Goal: Task Accomplishment & Management: Complete application form

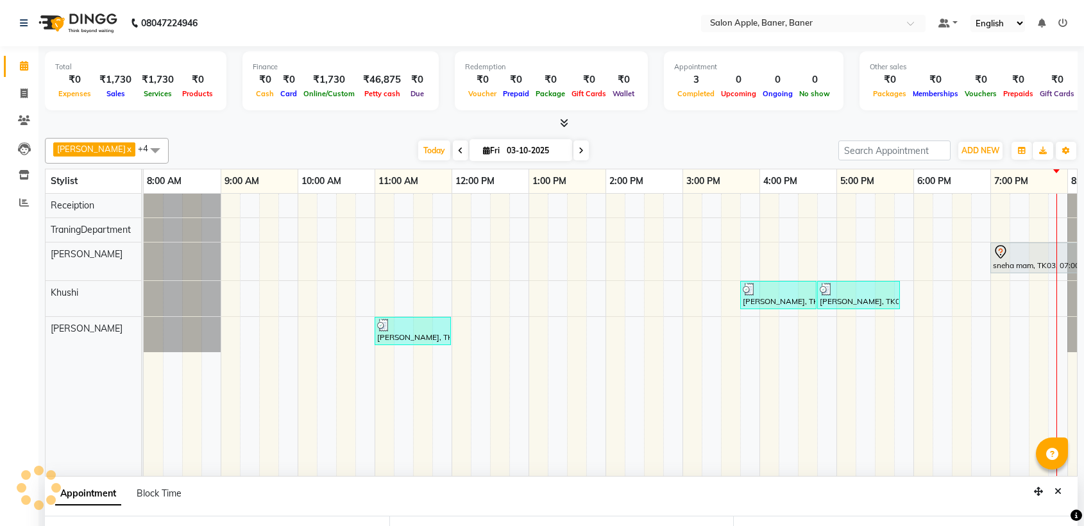
select select "84037"
select select "1140"
select select "tentative"
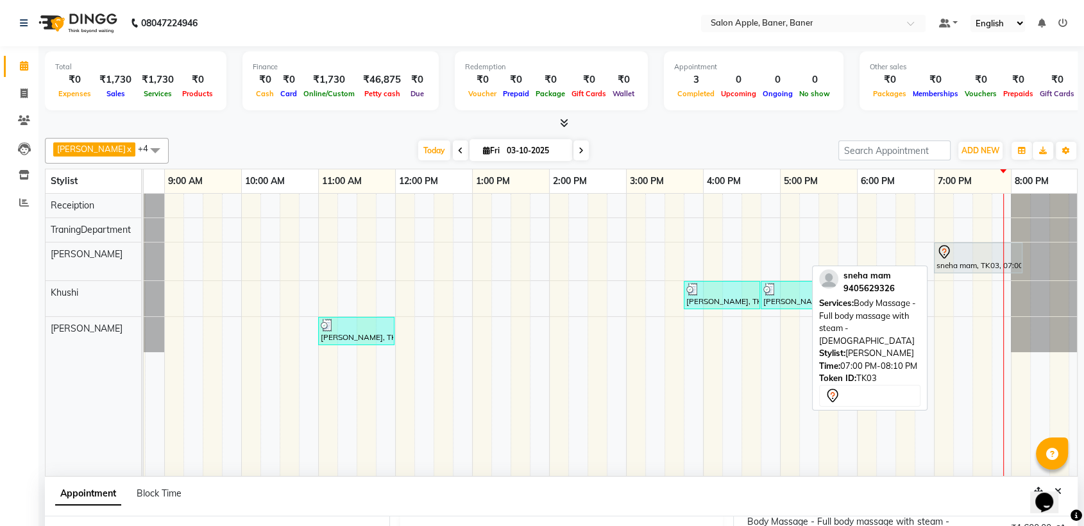
click at [984, 248] on div at bounding box center [977, 251] width 83 height 15
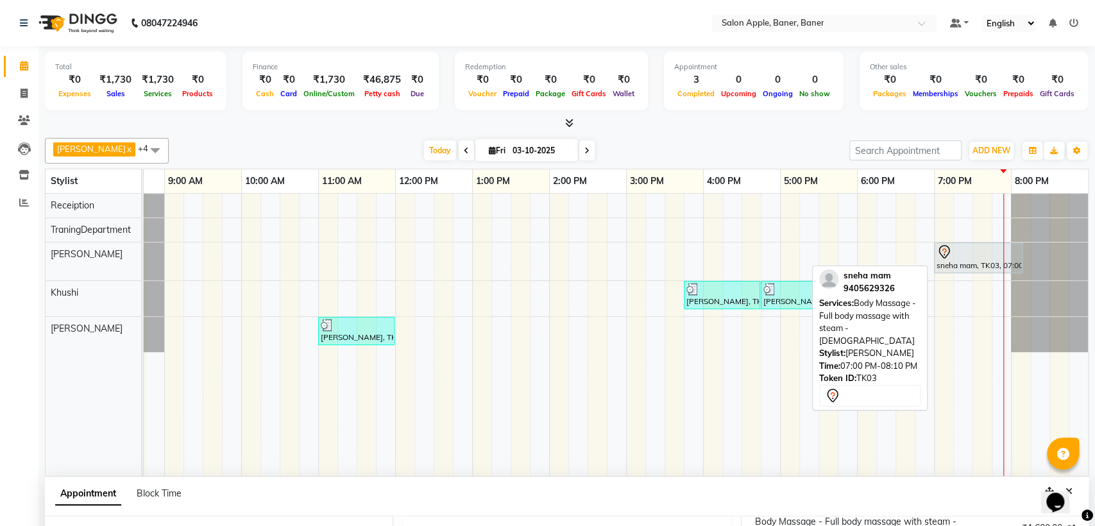
select select "7"
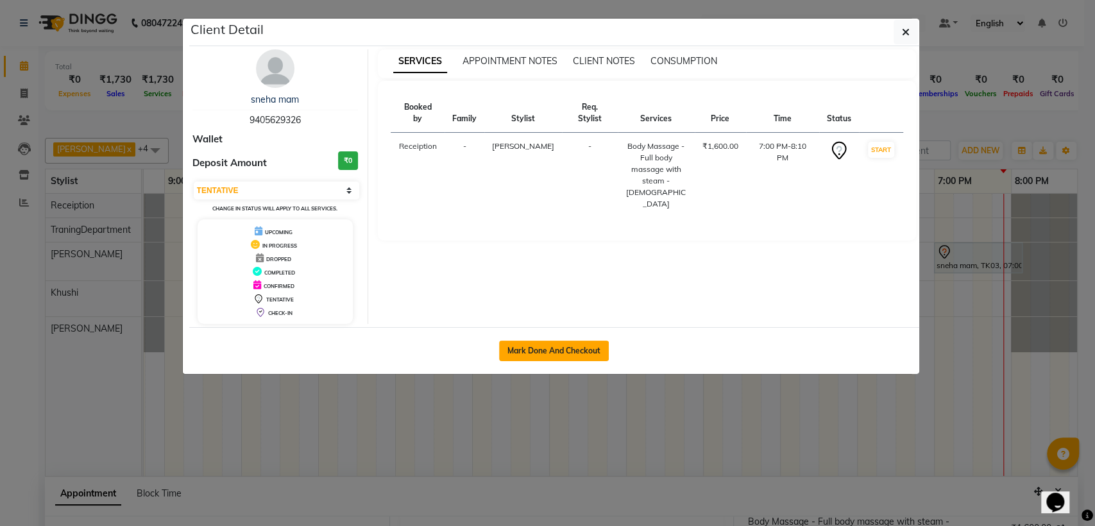
click at [559, 349] on button "Mark Done And Checkout" at bounding box center [554, 350] width 110 height 21
select select "service"
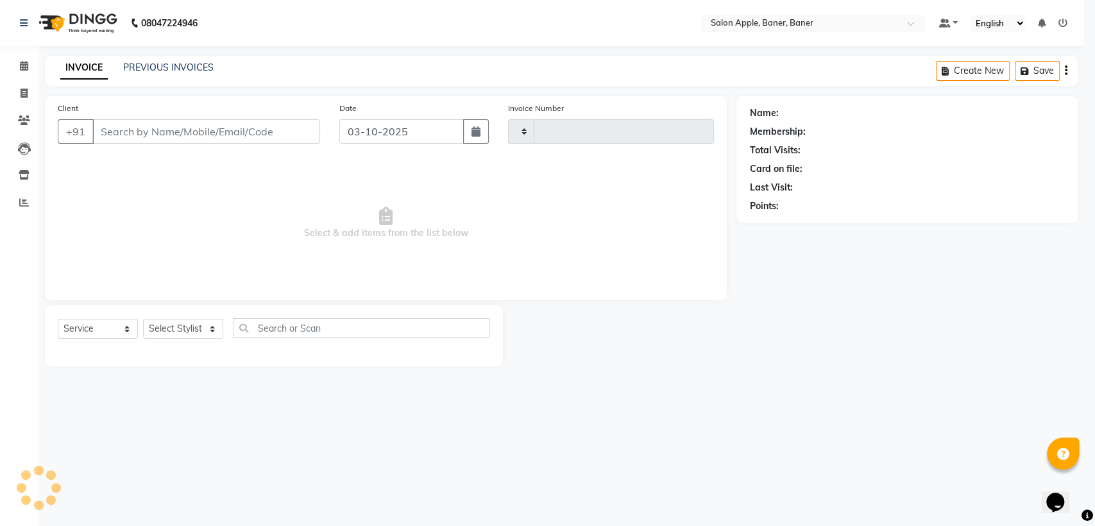
type input "0611"
select select "771"
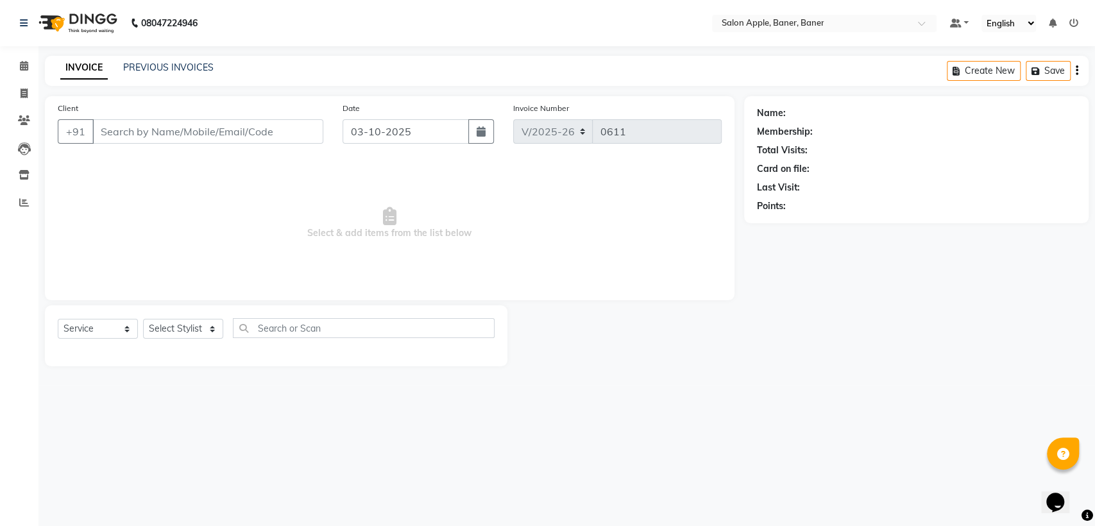
type input "9405629326"
select select "84037"
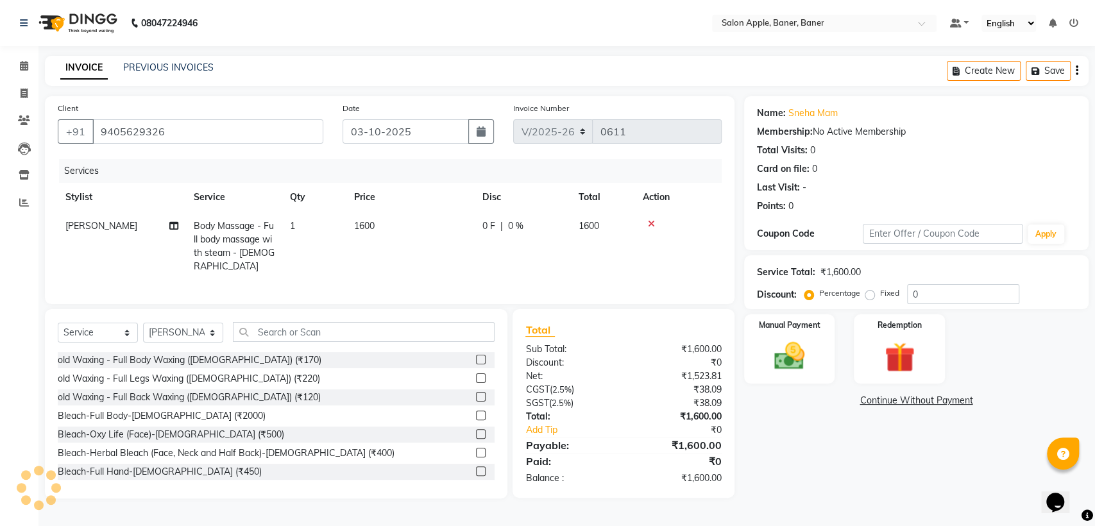
click at [652, 224] on icon at bounding box center [651, 223] width 7 height 9
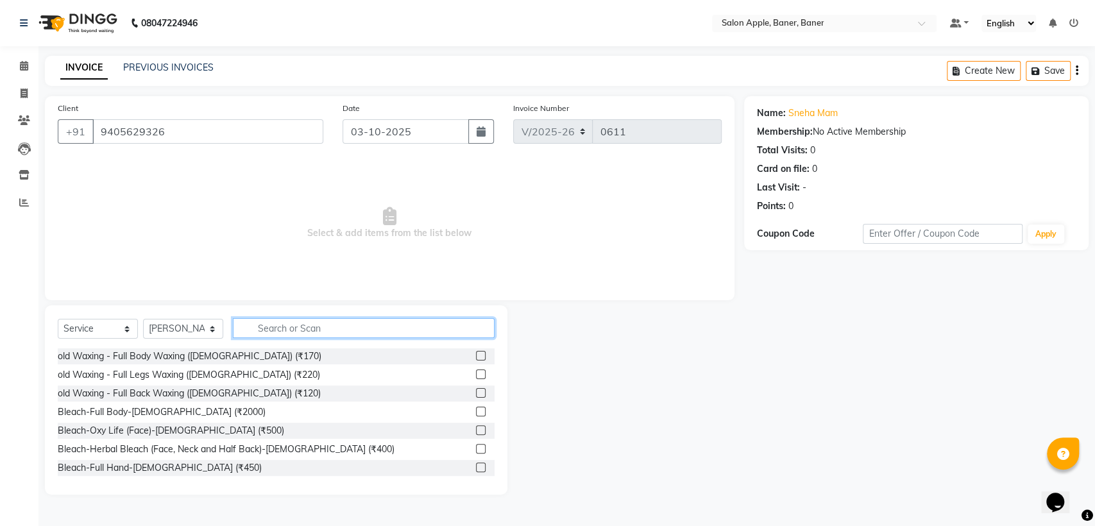
click at [393, 329] on input "text" at bounding box center [364, 328] width 262 height 20
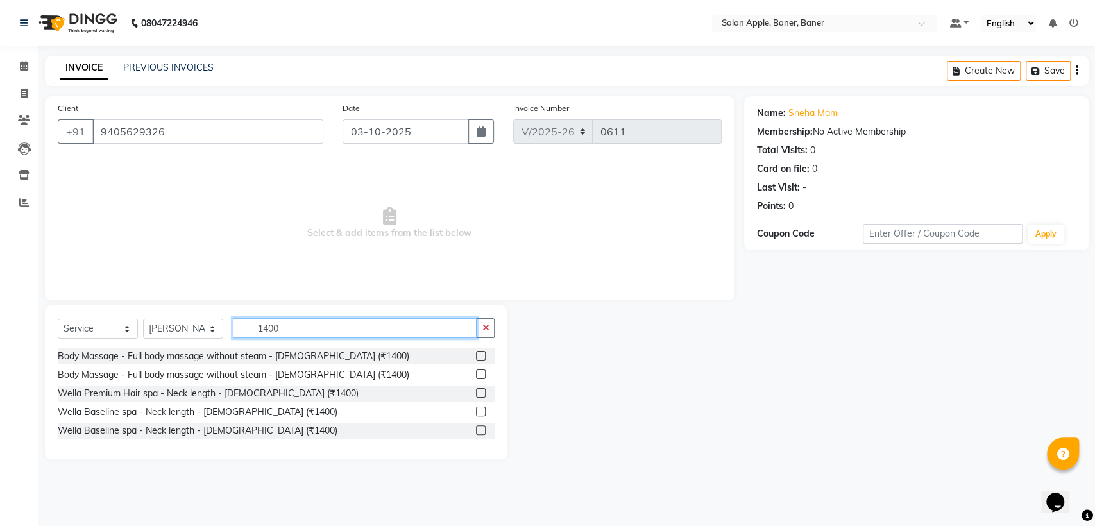
type input "1400"
click at [477, 355] on label at bounding box center [481, 356] width 10 height 10
click at [477, 355] on input "checkbox" at bounding box center [480, 356] width 8 height 8
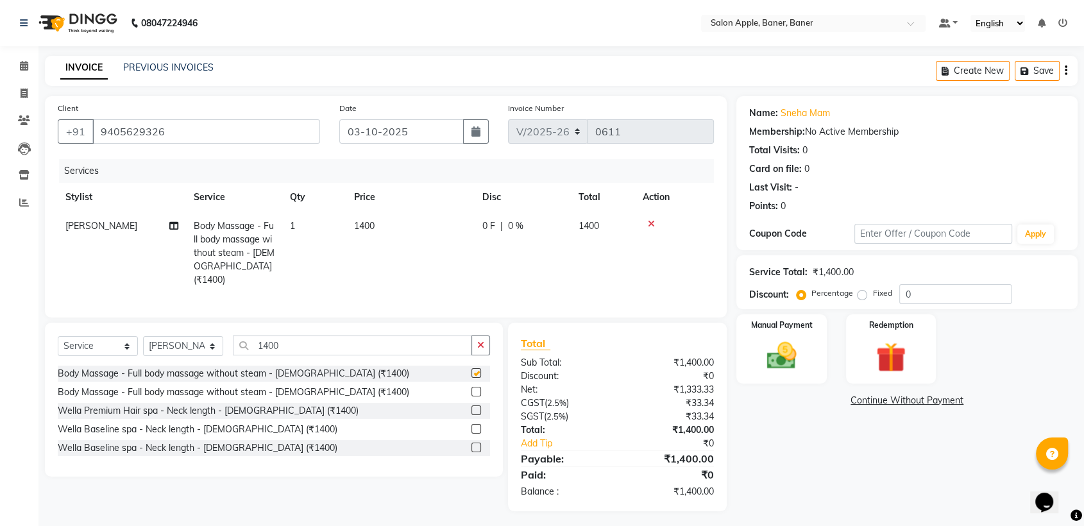
checkbox input "false"
click at [918, 291] on input "0" at bounding box center [955, 294] width 112 height 20
type input "0"
type input "10"
click at [784, 350] on img at bounding box center [781, 356] width 50 height 36
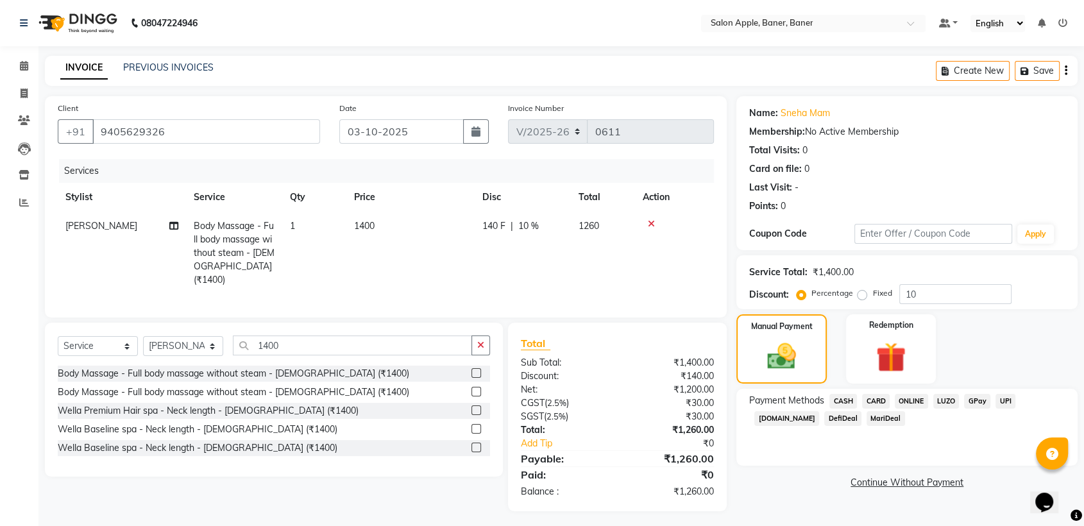
click at [911, 399] on span "ONLINE" at bounding box center [910, 401] width 33 height 15
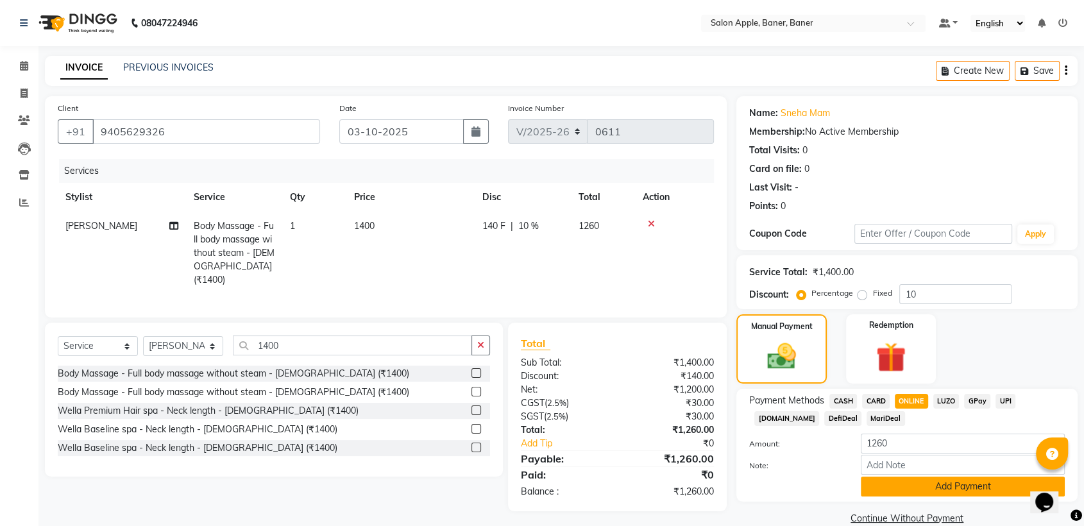
click at [912, 481] on button "Add Payment" at bounding box center [962, 486] width 204 height 20
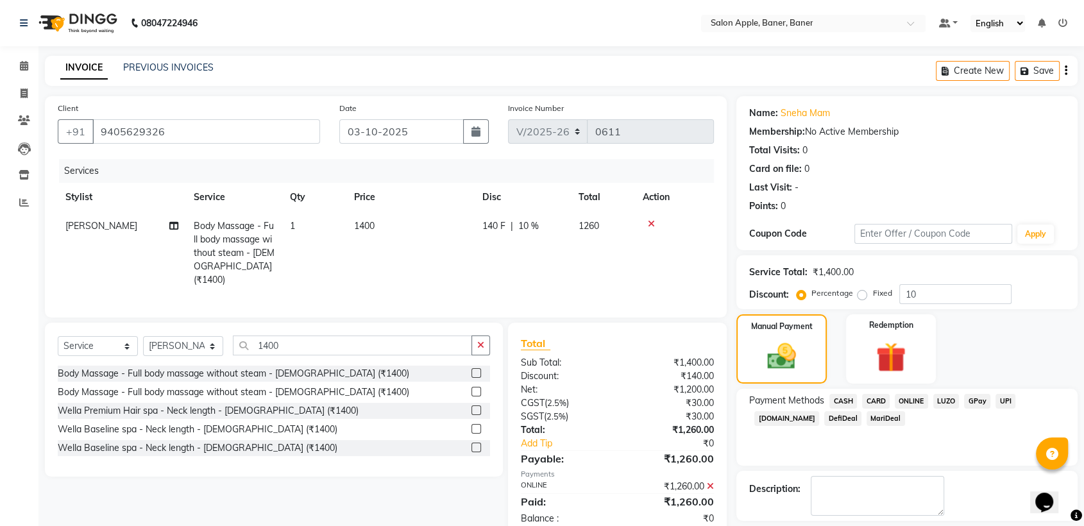
scroll to position [57, 0]
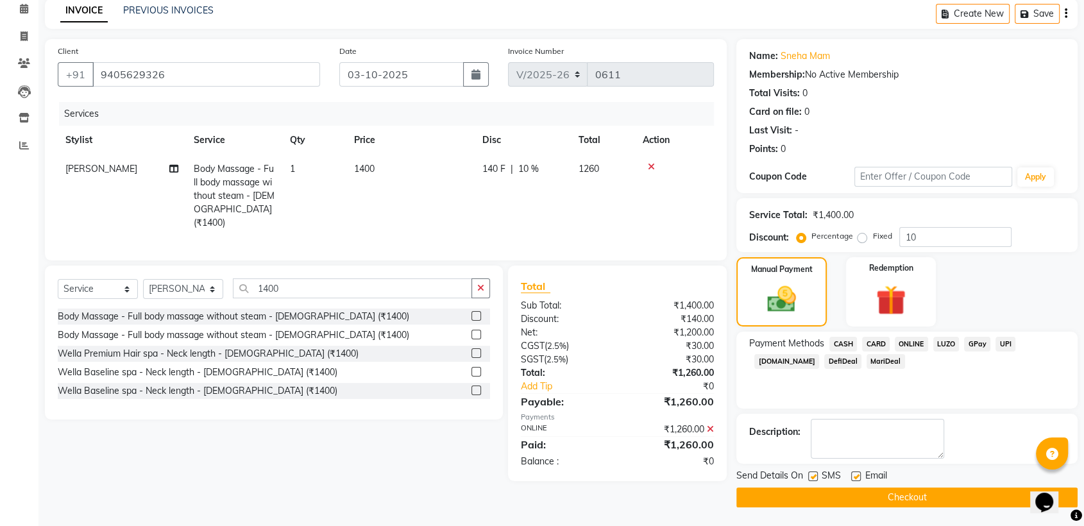
click at [812, 473] on label at bounding box center [813, 476] width 10 height 10
click at [812, 473] on input "checkbox" at bounding box center [812, 477] width 8 height 8
checkbox input "false"
click at [853, 476] on label at bounding box center [856, 476] width 10 height 10
click at [853, 476] on input "checkbox" at bounding box center [855, 477] width 8 height 8
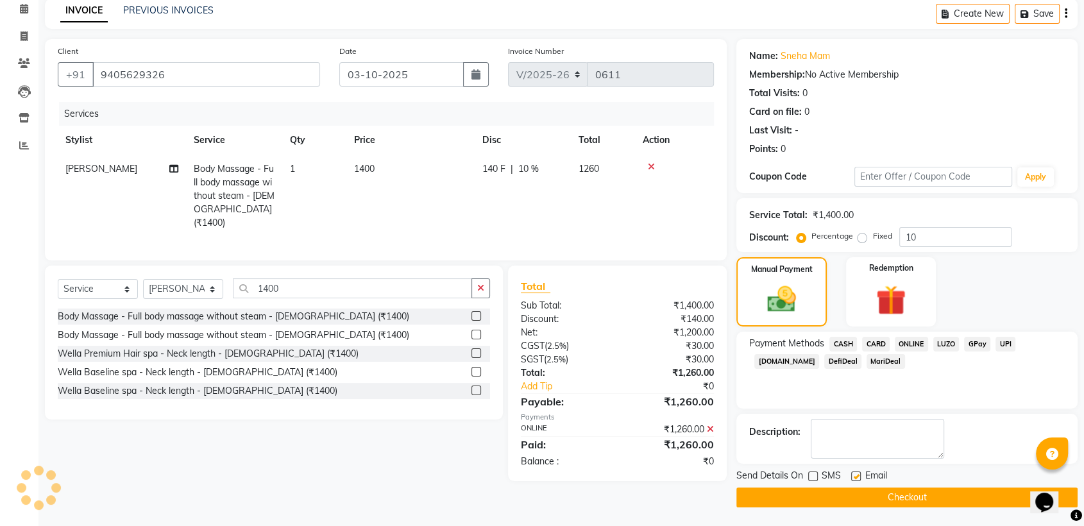
checkbox input "false"
click at [843, 489] on button "Checkout" at bounding box center [906, 497] width 341 height 20
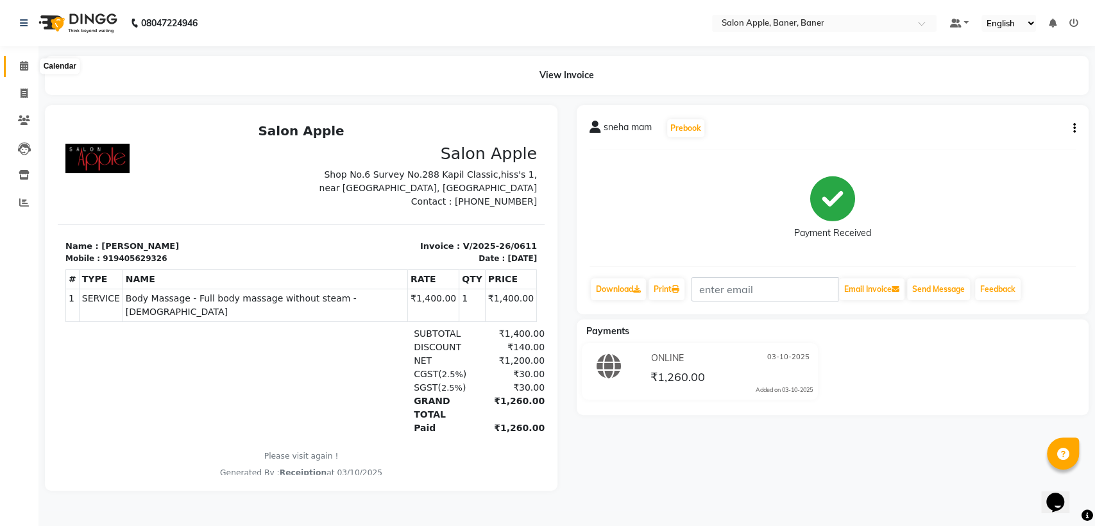
click at [21, 66] on icon at bounding box center [24, 66] width 8 height 10
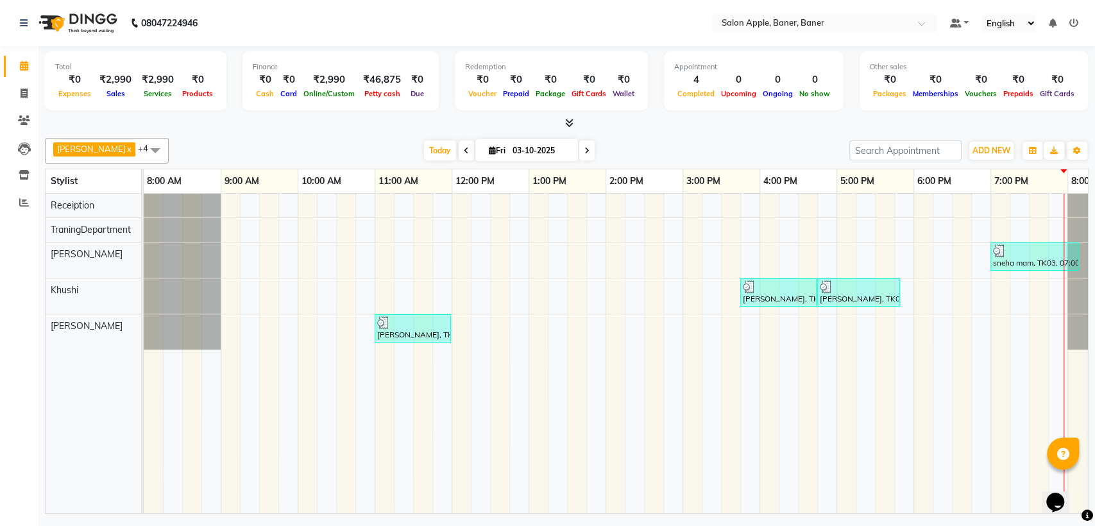
click at [579, 155] on span at bounding box center [586, 150] width 15 height 20
type input "04-10-2025"
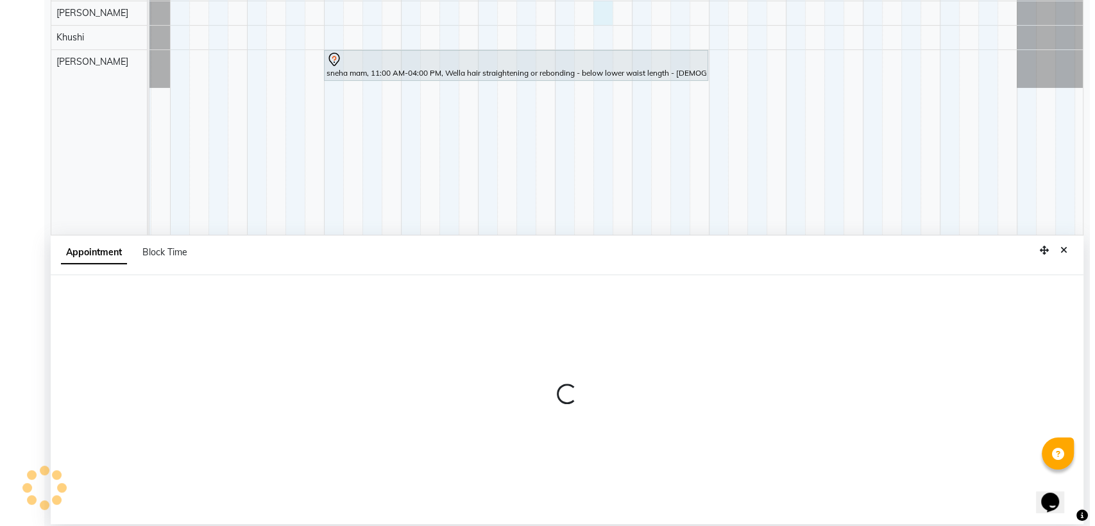
scroll to position [242, 0]
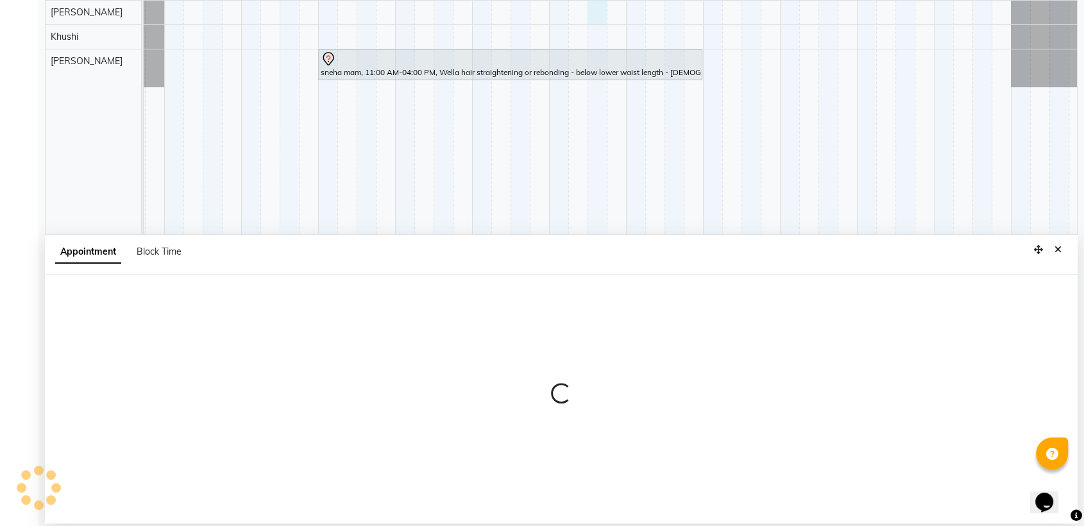
select select "84037"
select select "870"
select select "tentative"
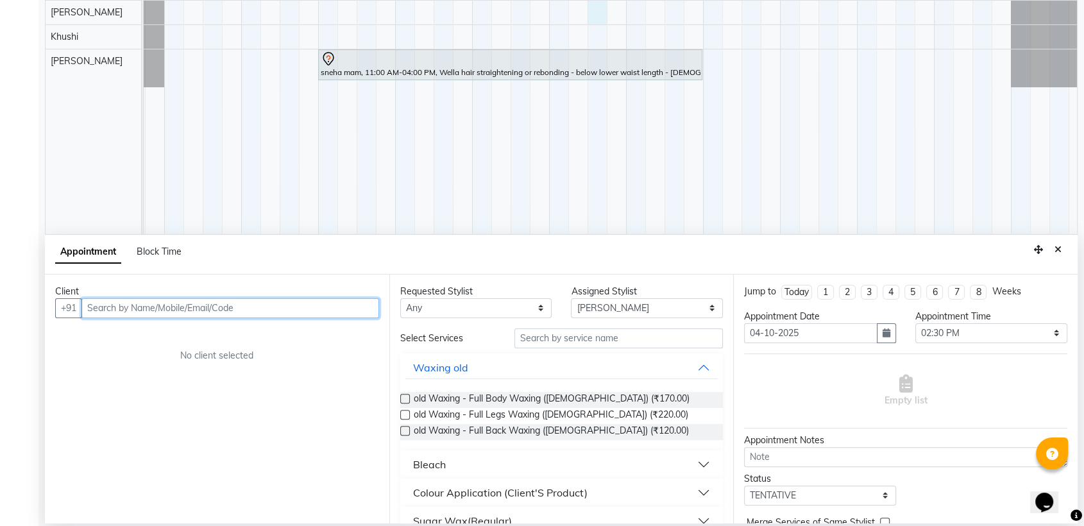
click at [258, 308] on input "text" at bounding box center [230, 308] width 298 height 20
type input "9970944012"
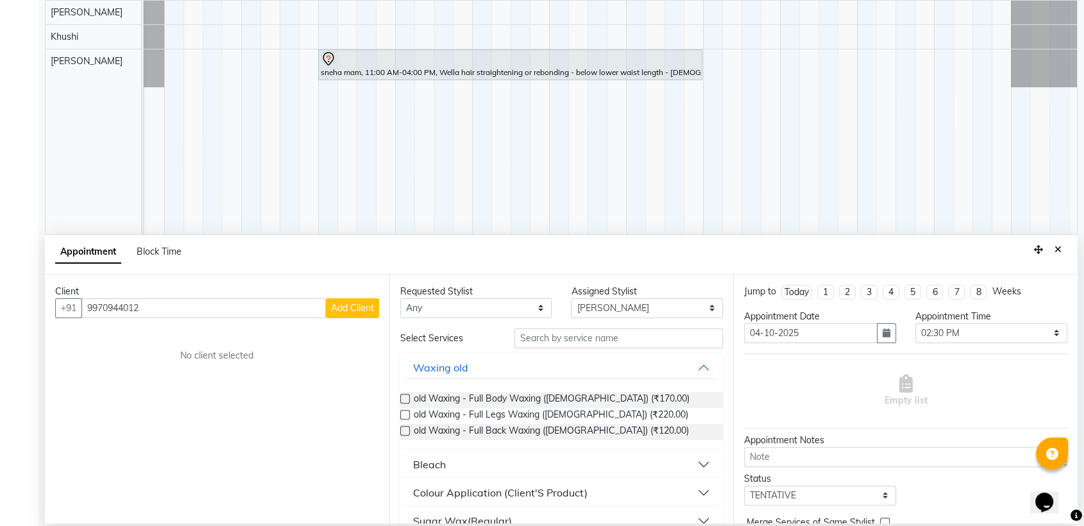
click at [350, 303] on span "Add Client" at bounding box center [352, 308] width 43 height 12
select select "22"
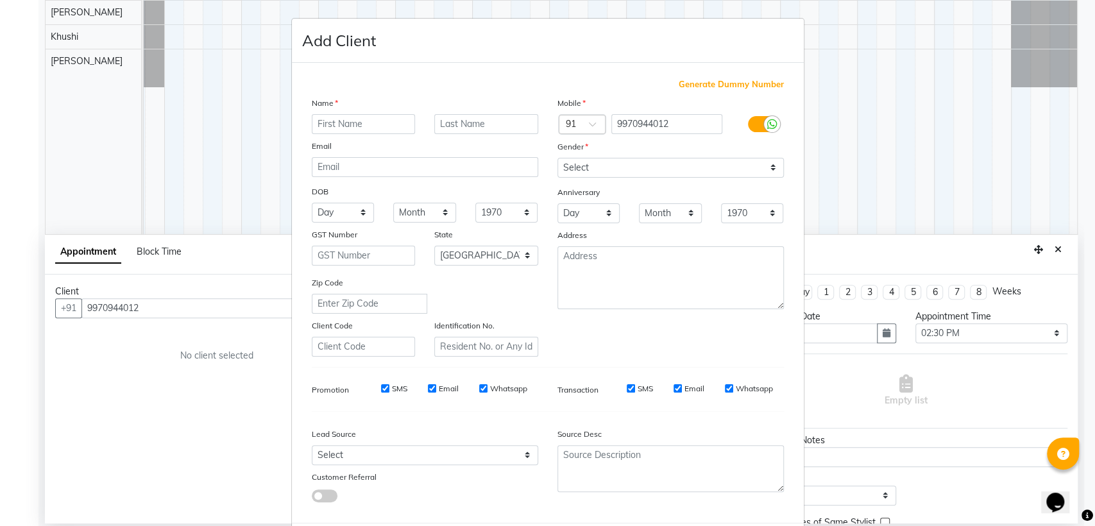
click at [396, 125] on input "text" at bounding box center [364, 124] width 104 height 20
type input "seema"
click at [768, 167] on select "Select [DEMOGRAPHIC_DATA] [DEMOGRAPHIC_DATA] Other Prefer Not To Say" at bounding box center [670, 168] width 226 height 20
select select "[DEMOGRAPHIC_DATA]"
click at [557, 158] on select "Select [DEMOGRAPHIC_DATA] [DEMOGRAPHIC_DATA] Other Prefer Not To Say" at bounding box center [670, 168] width 226 height 20
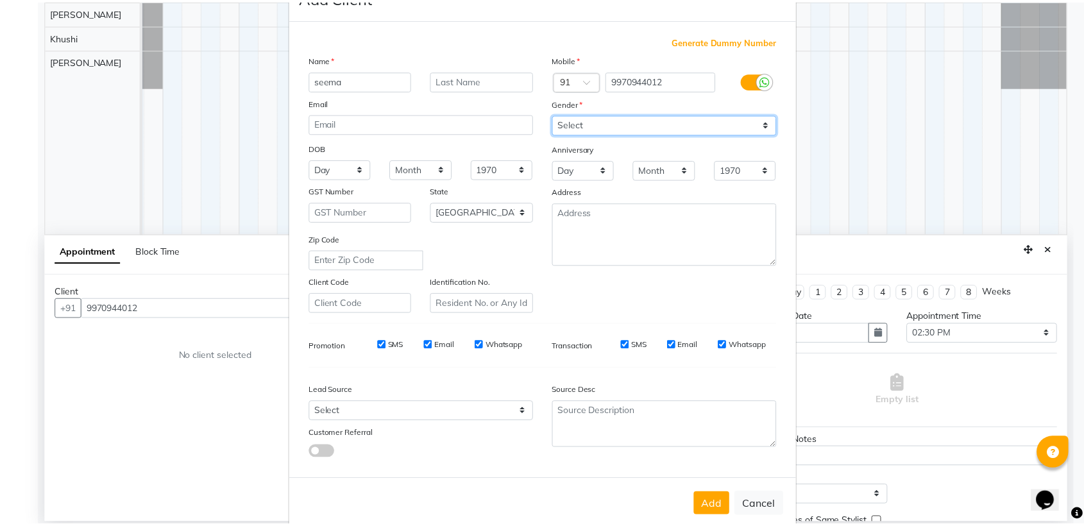
scroll to position [63, 0]
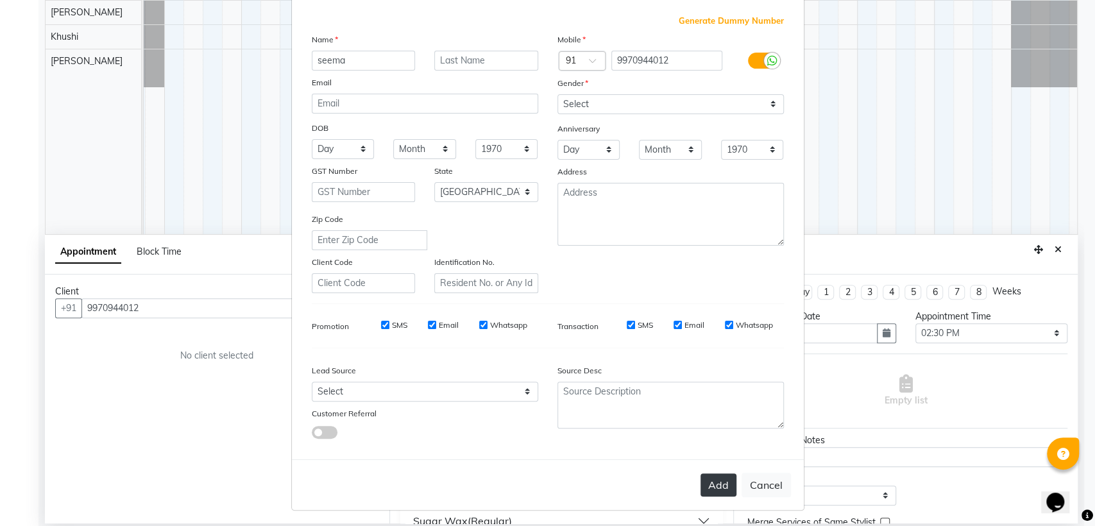
click at [719, 485] on button "Add" at bounding box center [718, 484] width 36 height 23
select select
select select "null"
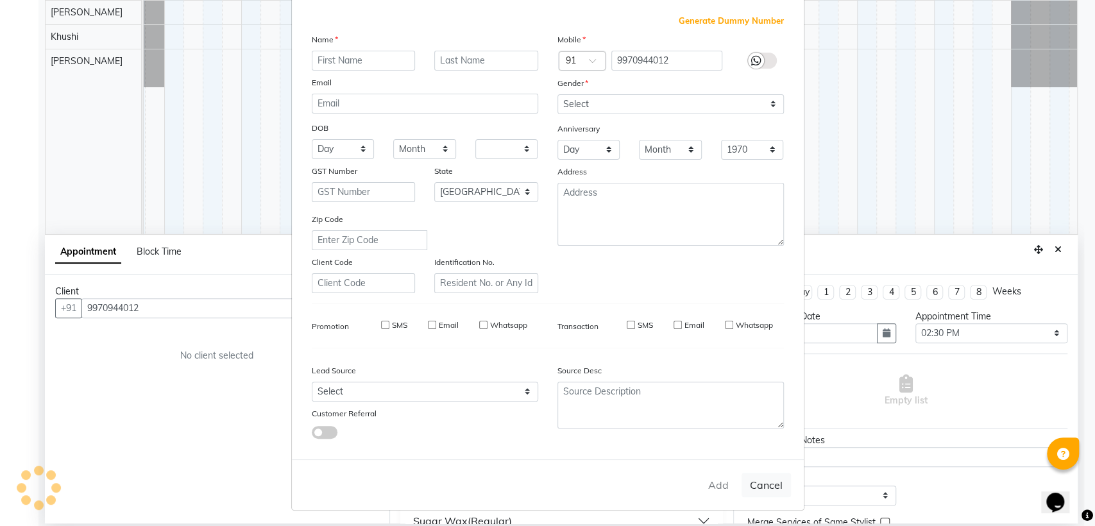
select select
checkbox input "false"
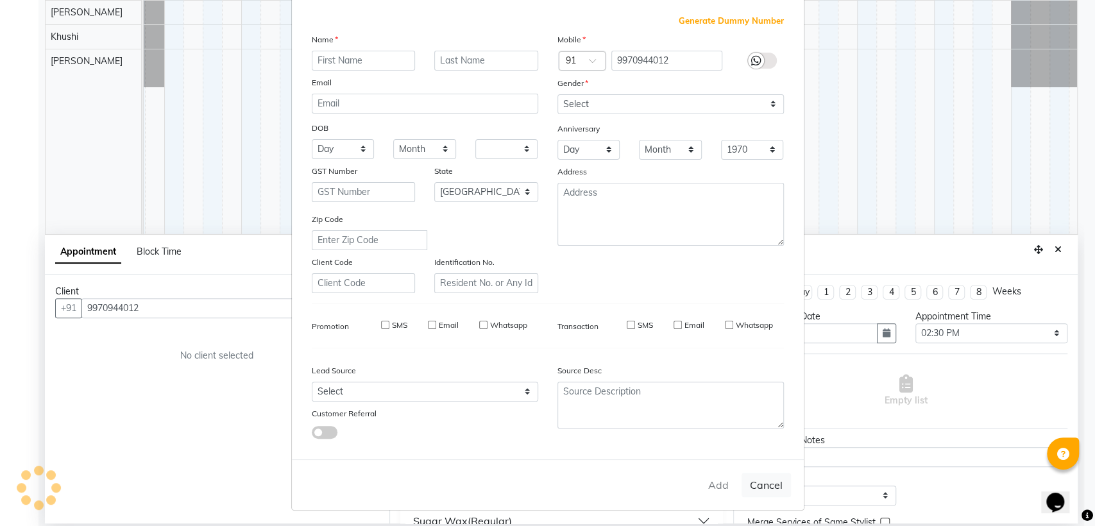
checkbox input "false"
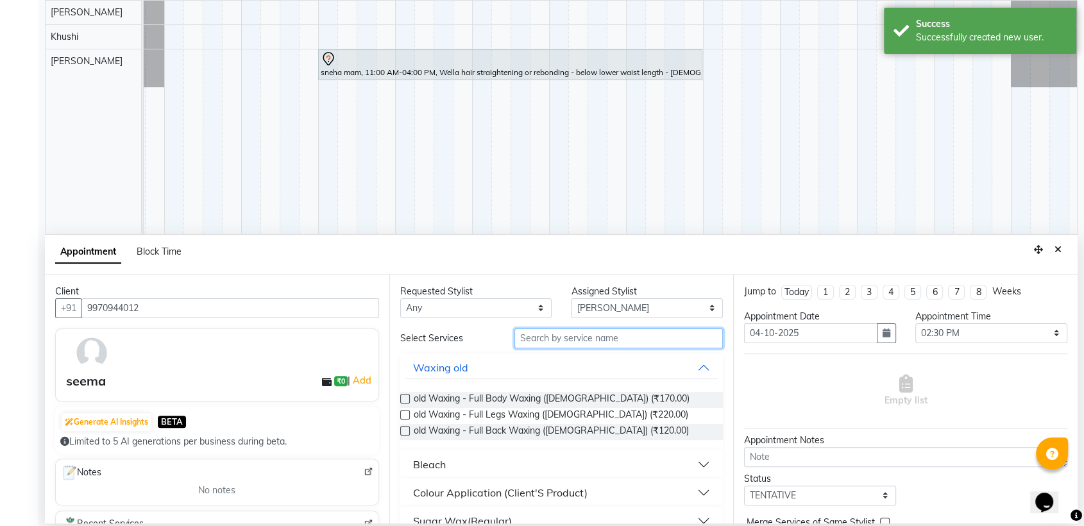
click at [613, 340] on input "text" at bounding box center [618, 338] width 209 height 20
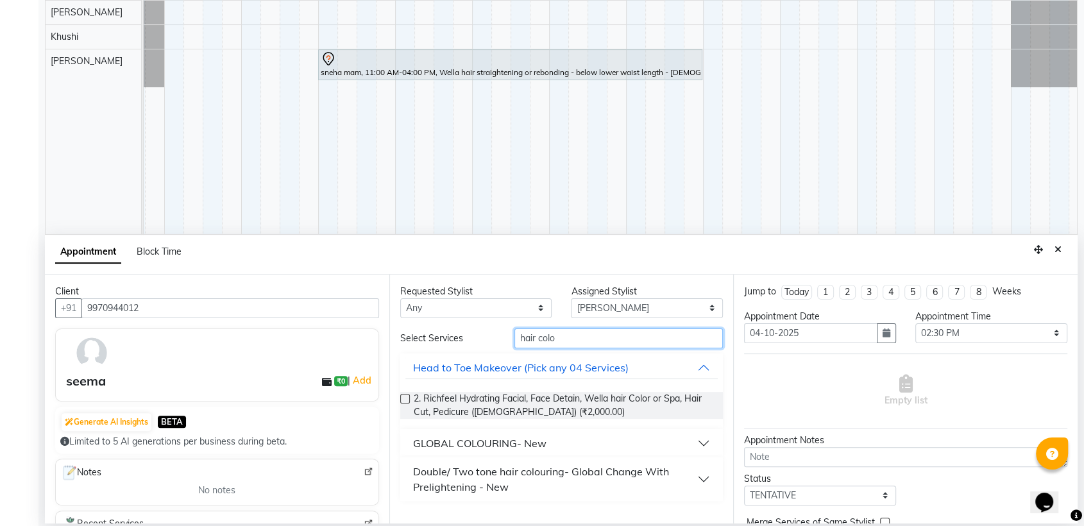
type input "hair colo"
click at [512, 435] on div "GLOBAL COLOURING- New" at bounding box center [479, 442] width 133 height 15
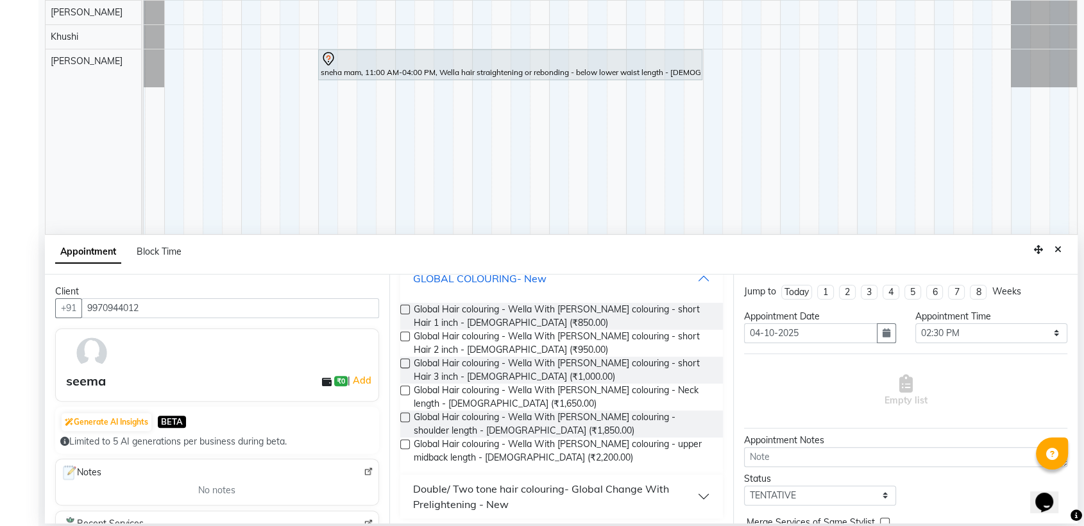
scroll to position [169, 0]
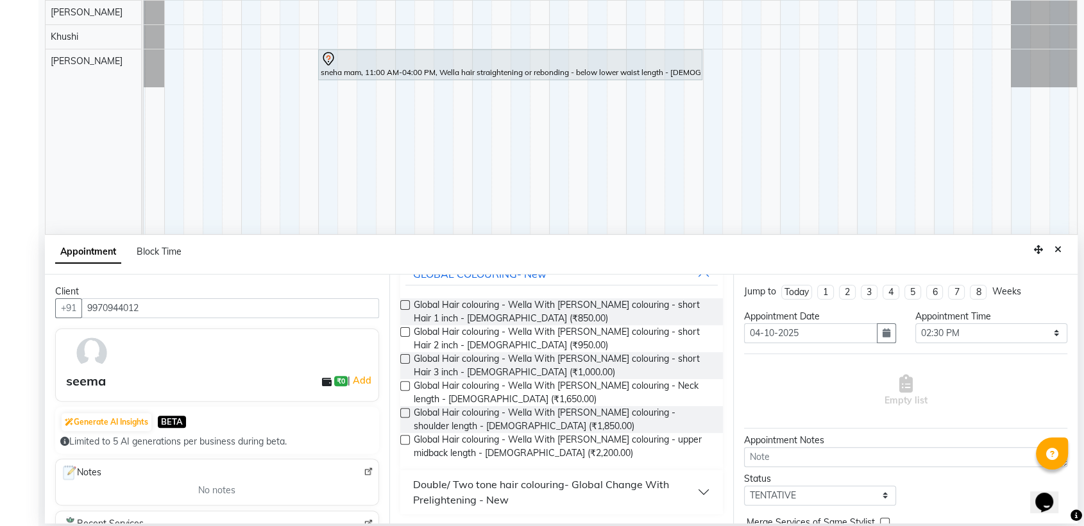
click at [694, 494] on button "Double/ Two tone hair colouring- Global Change With Prelightening - New" at bounding box center [561, 492] width 313 height 38
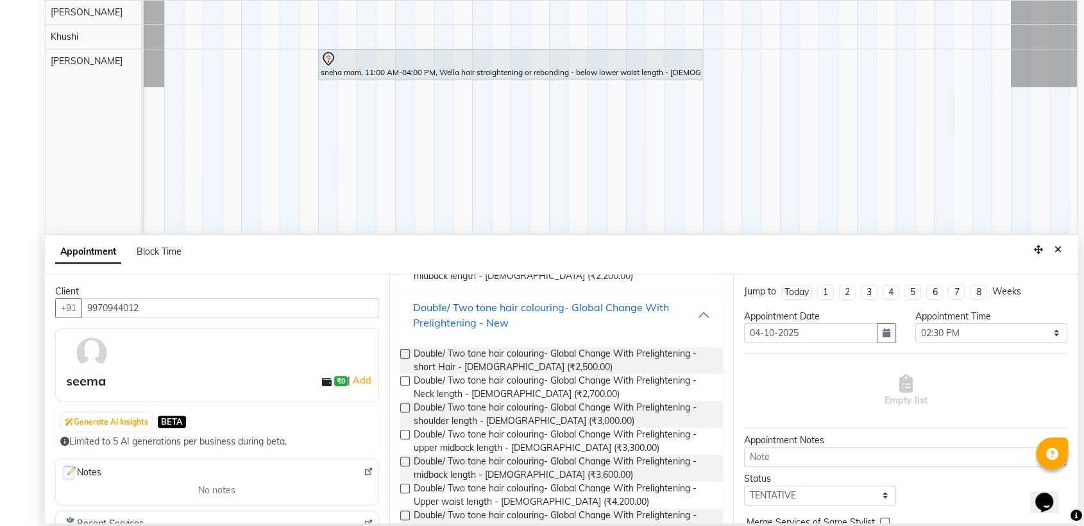
scroll to position [383, 0]
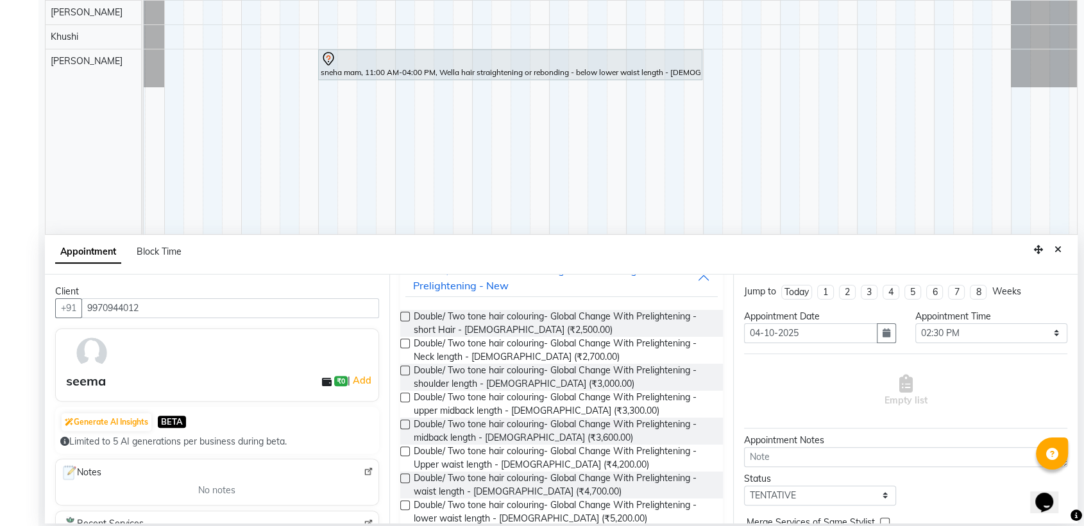
click at [405, 395] on label at bounding box center [405, 397] width 10 height 10
click at [405, 395] on input "checkbox" at bounding box center [404, 398] width 8 height 8
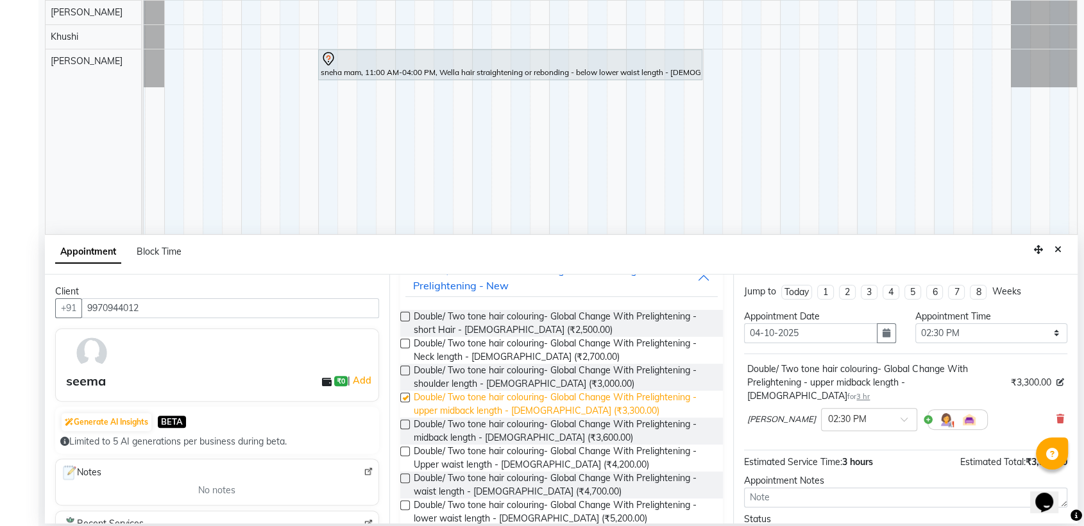
checkbox input "false"
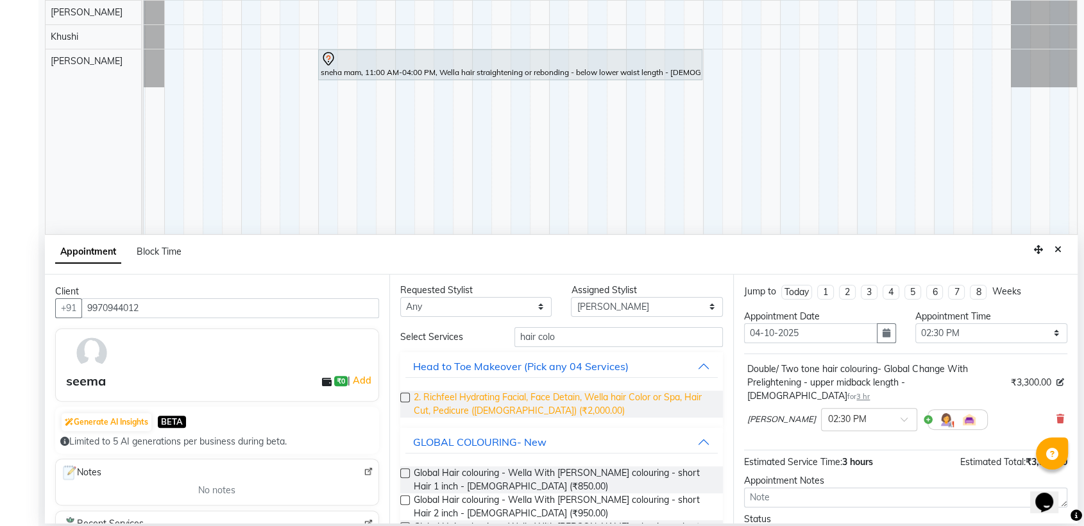
scroll to position [0, 0]
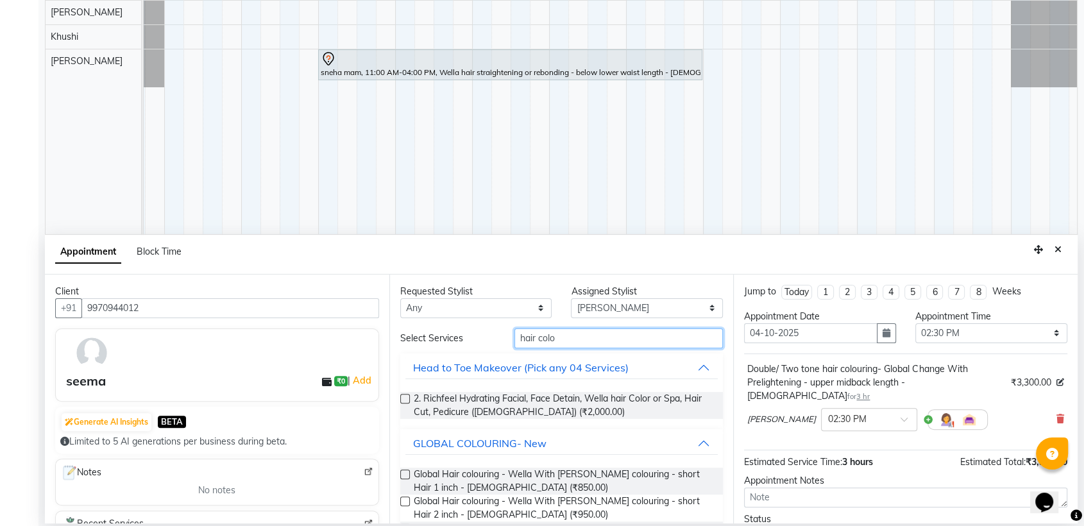
click at [583, 338] on input "hair colo" at bounding box center [618, 338] width 209 height 20
type input "h"
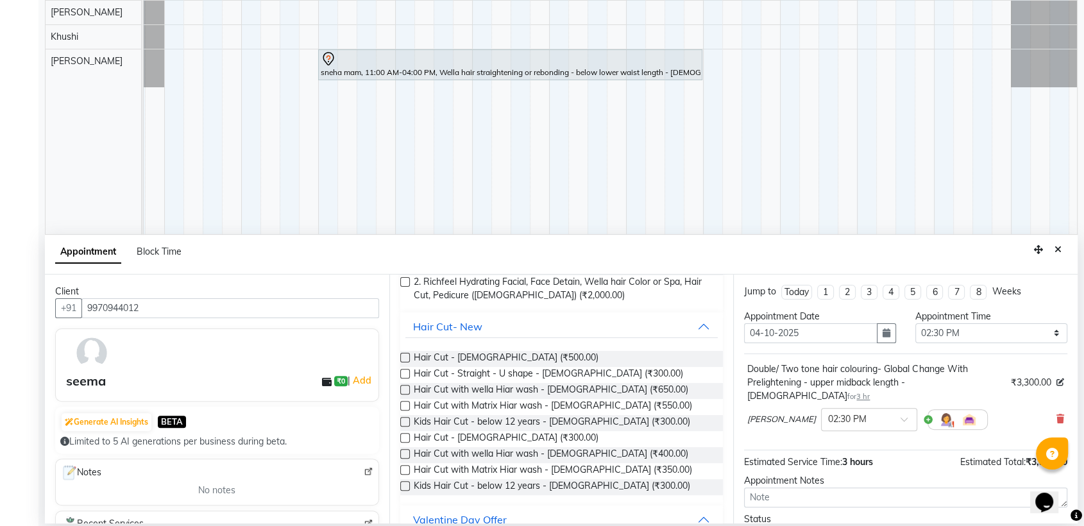
scroll to position [214, 0]
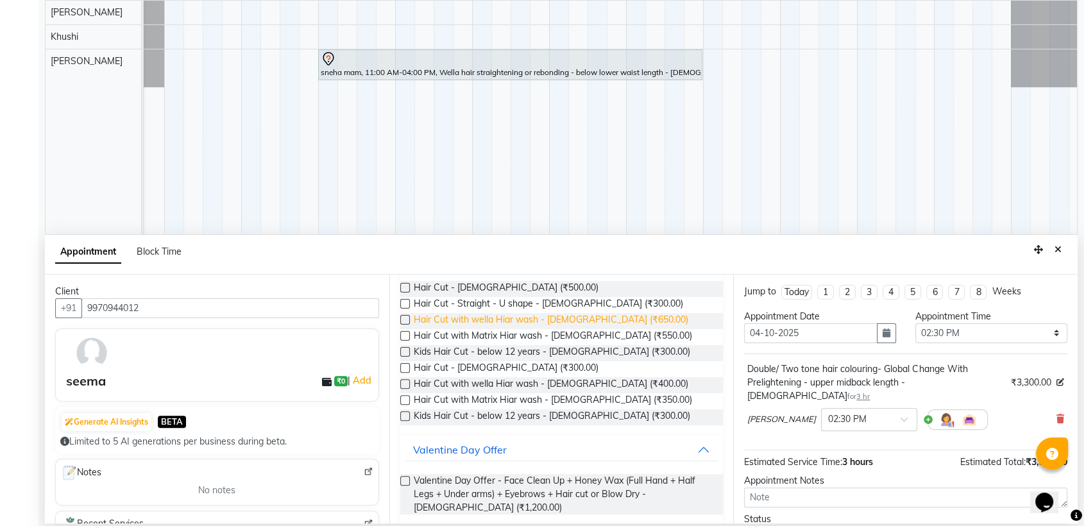
type input "hair cut"
click at [544, 314] on span "Hair Cut with wella Hiar wash - [DEMOGRAPHIC_DATA] (₹650.00)" at bounding box center [551, 321] width 274 height 16
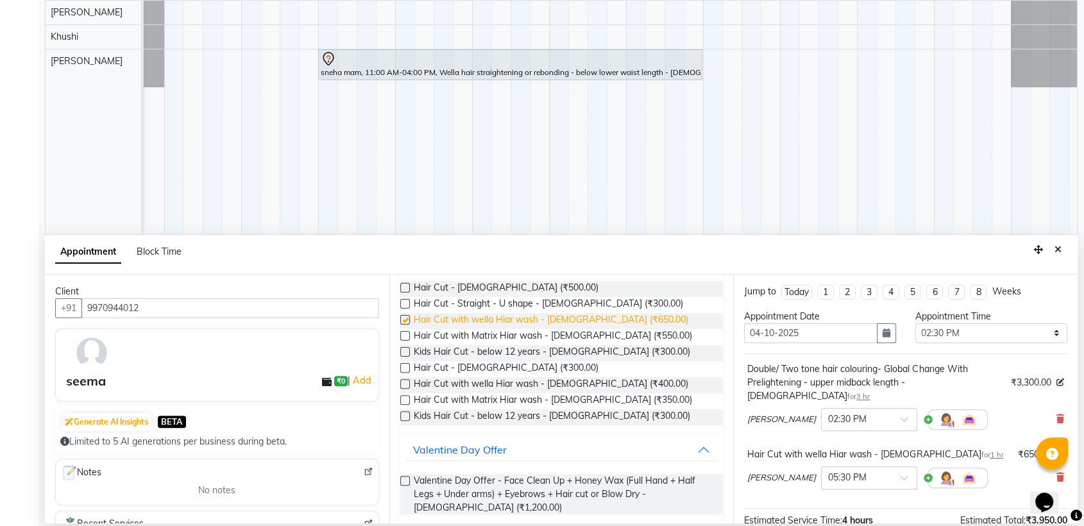
checkbox input "false"
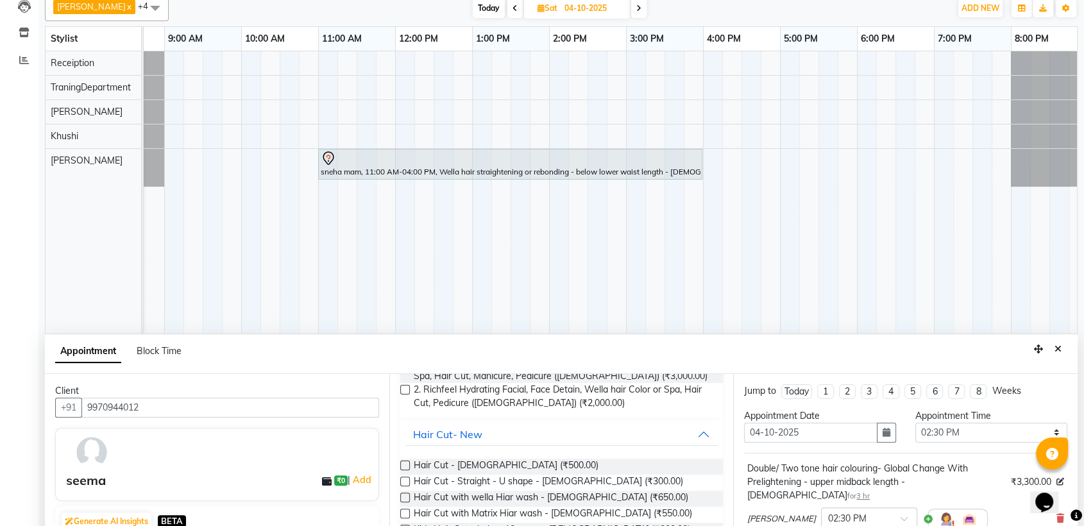
scroll to position [0, 0]
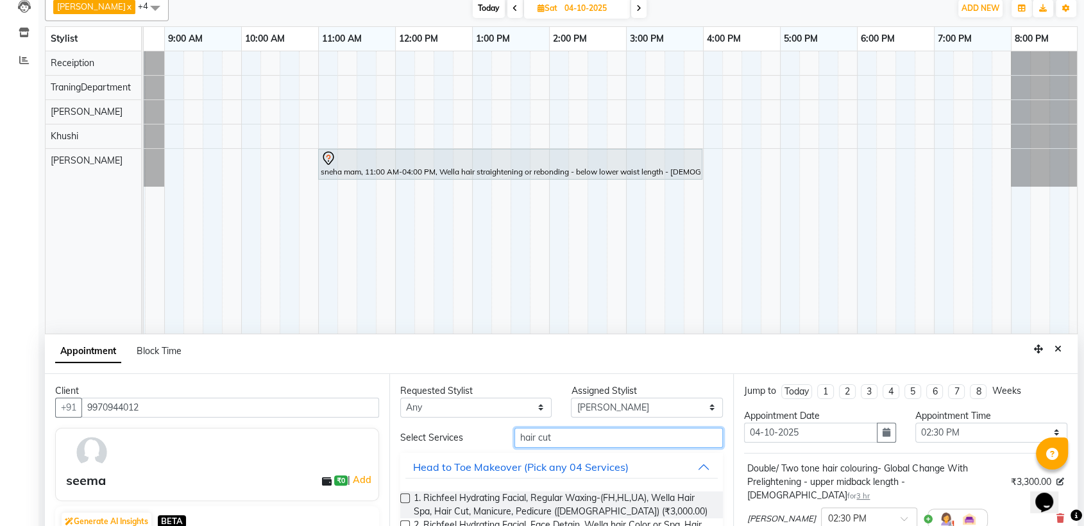
click at [592, 437] on input "hair cut" at bounding box center [618, 438] width 209 height 20
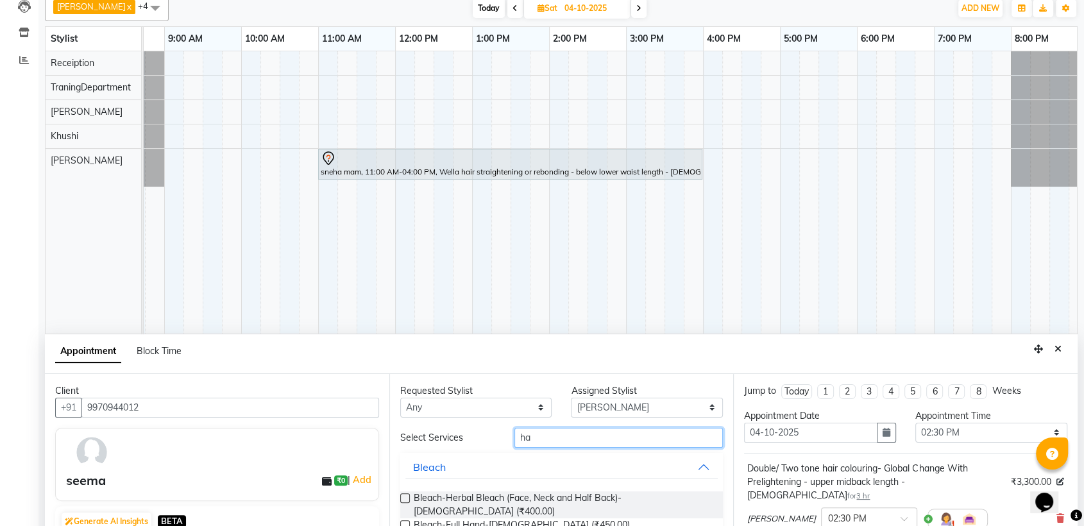
type input "h"
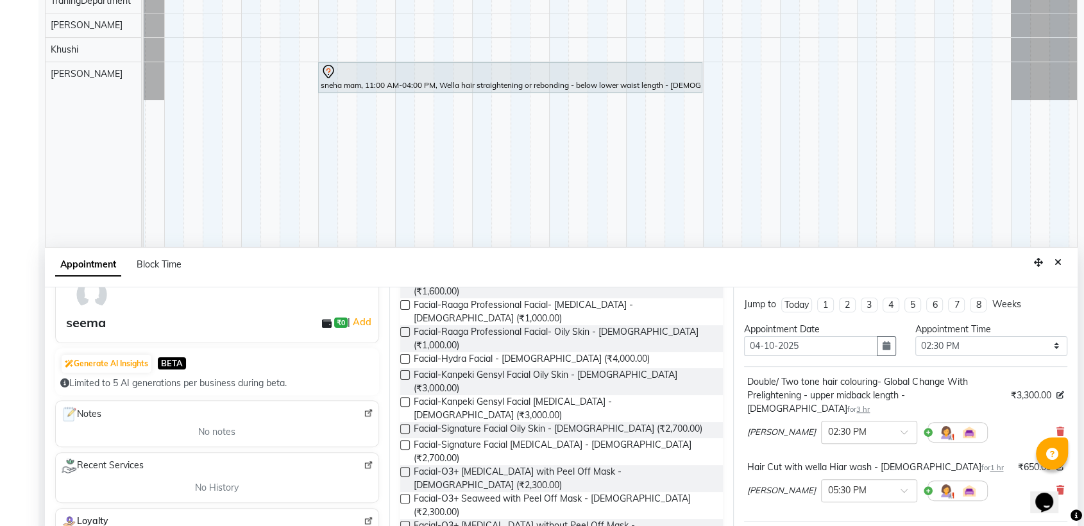
scroll to position [242, 0]
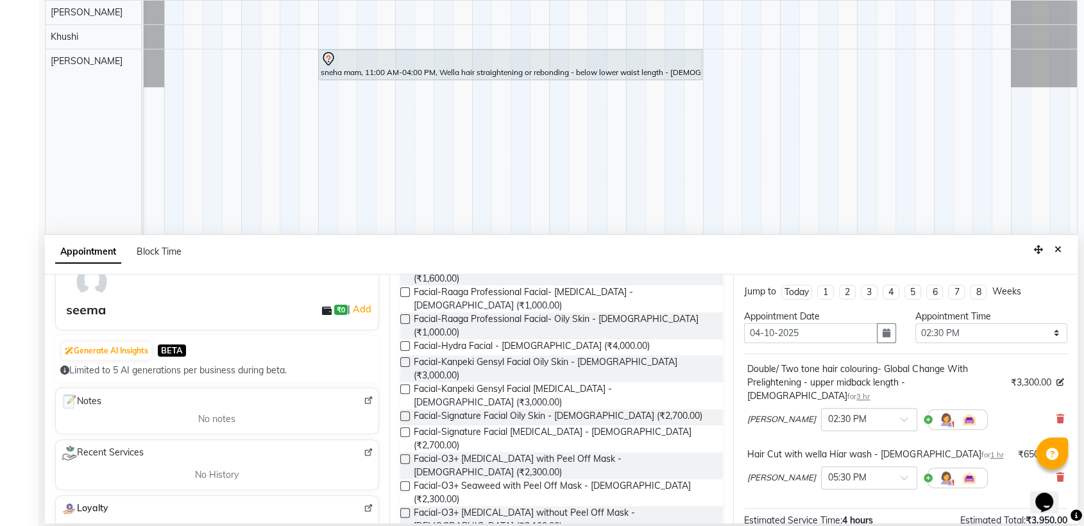
type input "facial"
checkbox input "false"
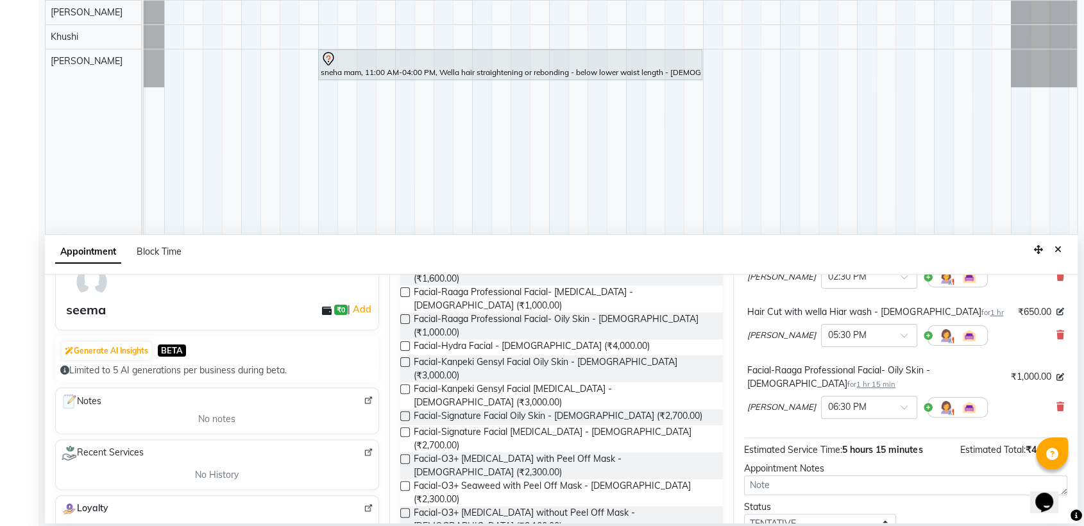
scroll to position [214, 0]
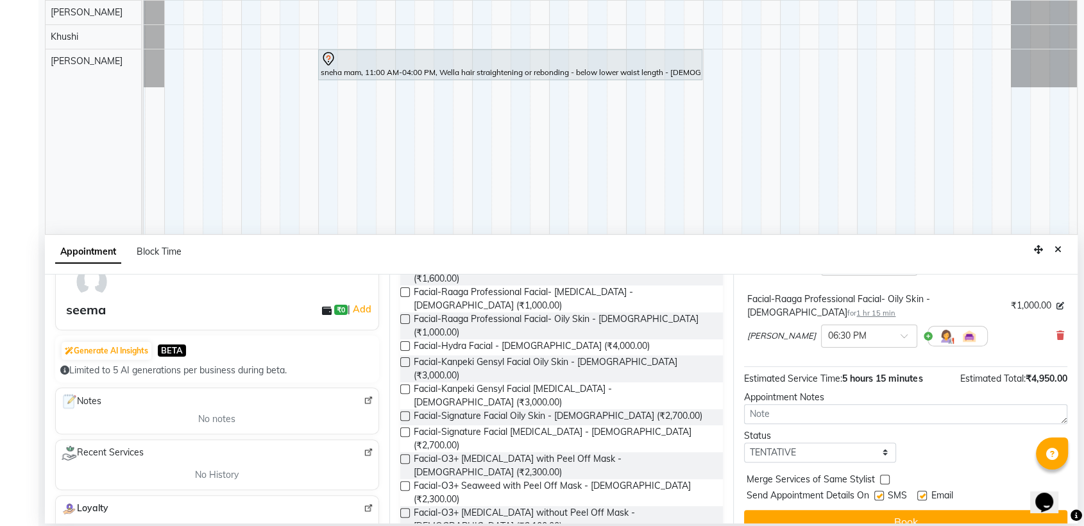
click at [880, 491] on label at bounding box center [879, 496] width 10 height 10
click at [880, 492] on input "checkbox" at bounding box center [878, 496] width 8 height 8
checkbox input "false"
click at [923, 491] on label at bounding box center [922, 496] width 10 height 10
click at [923, 492] on input "checkbox" at bounding box center [921, 496] width 8 height 8
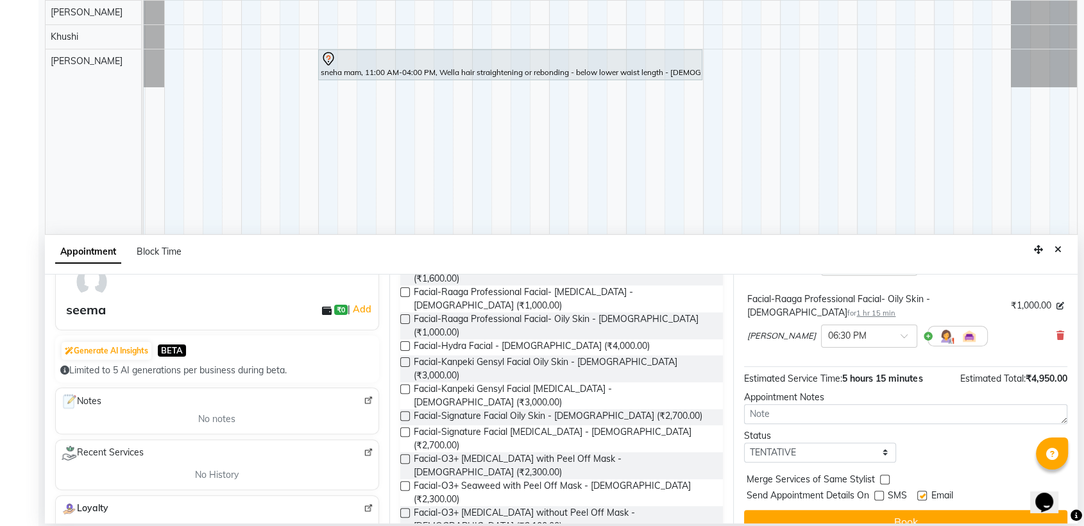
checkbox input "false"
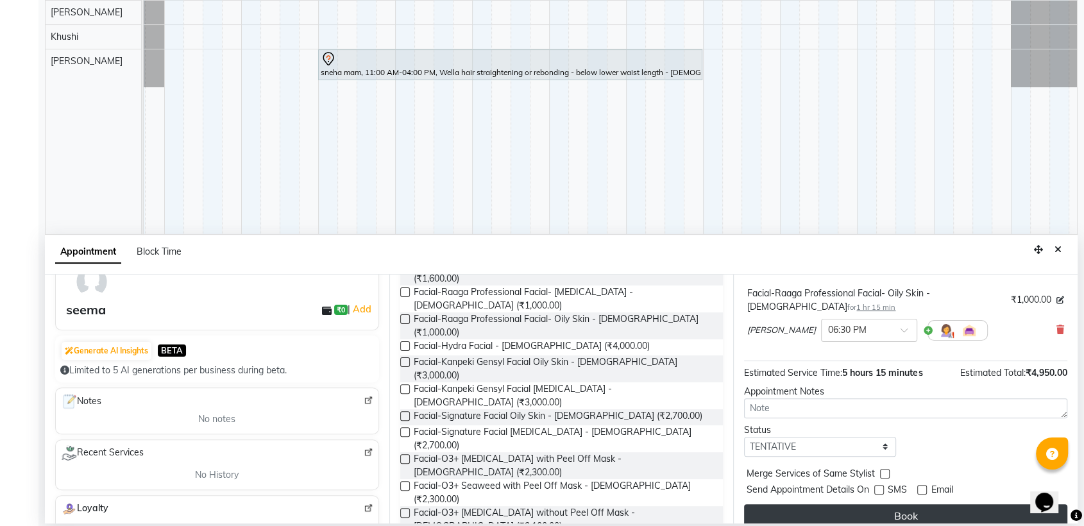
click at [913, 504] on button "Book" at bounding box center [905, 515] width 323 height 23
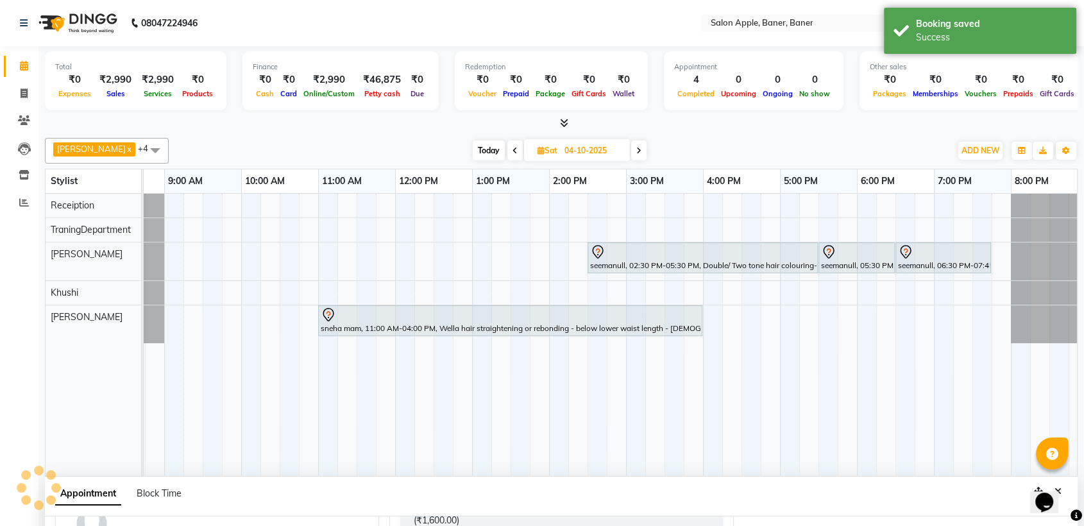
scroll to position [233, 0]
